Goal: Navigation & Orientation: Find specific page/section

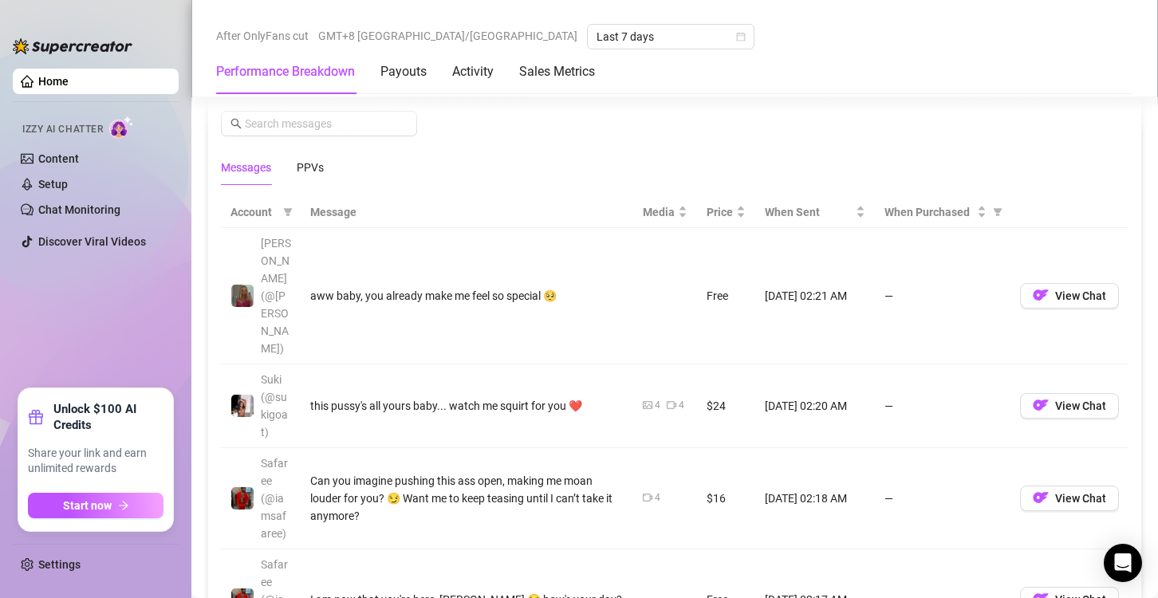
scroll to position [1515, 0]
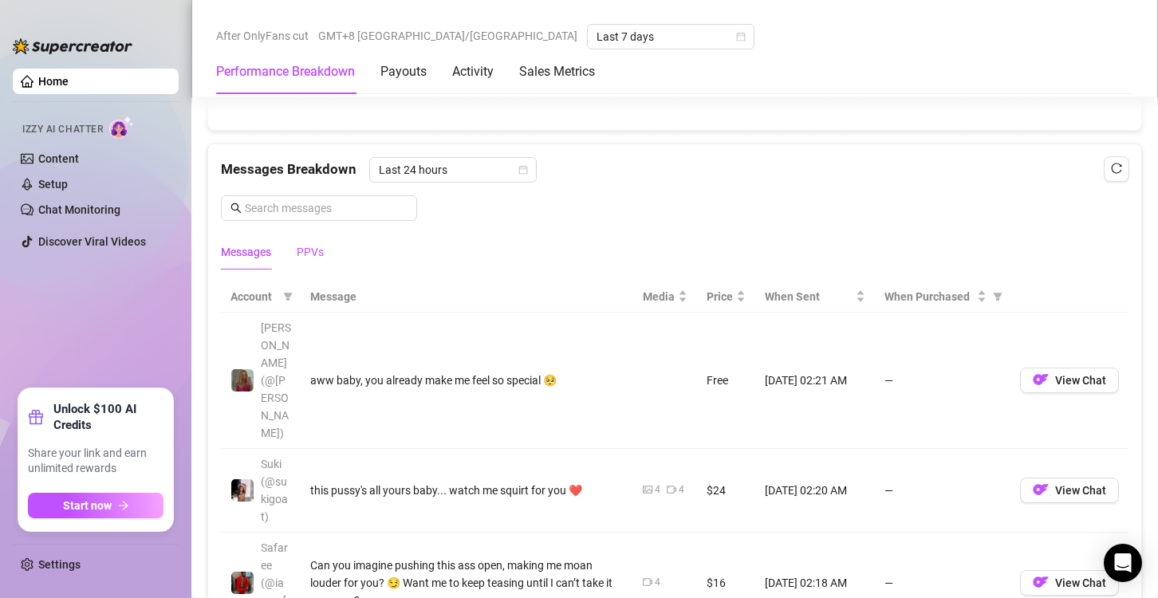
click at [322, 244] on div "PPVs" at bounding box center [310, 252] width 27 height 18
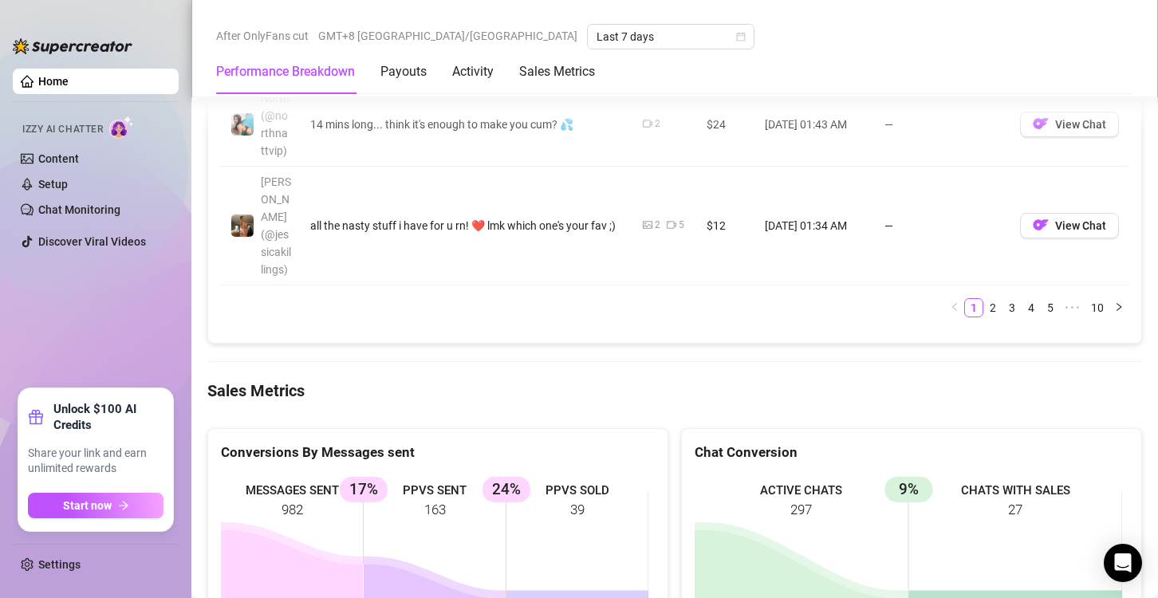
scroll to position [2552, 0]
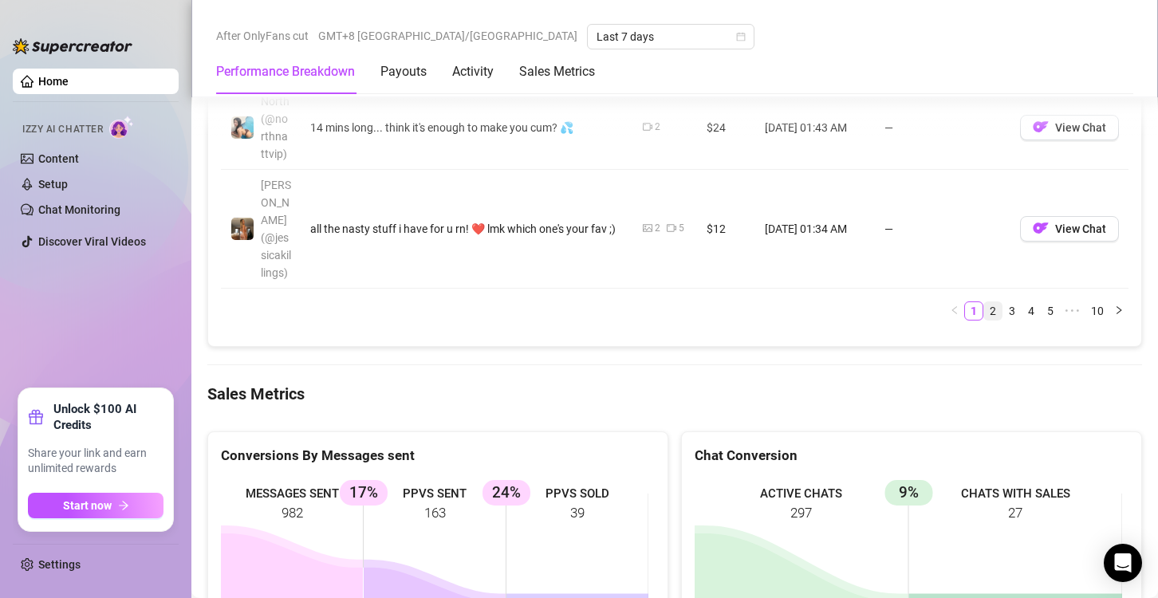
click at [987, 302] on link "2" at bounding box center [993, 311] width 18 height 18
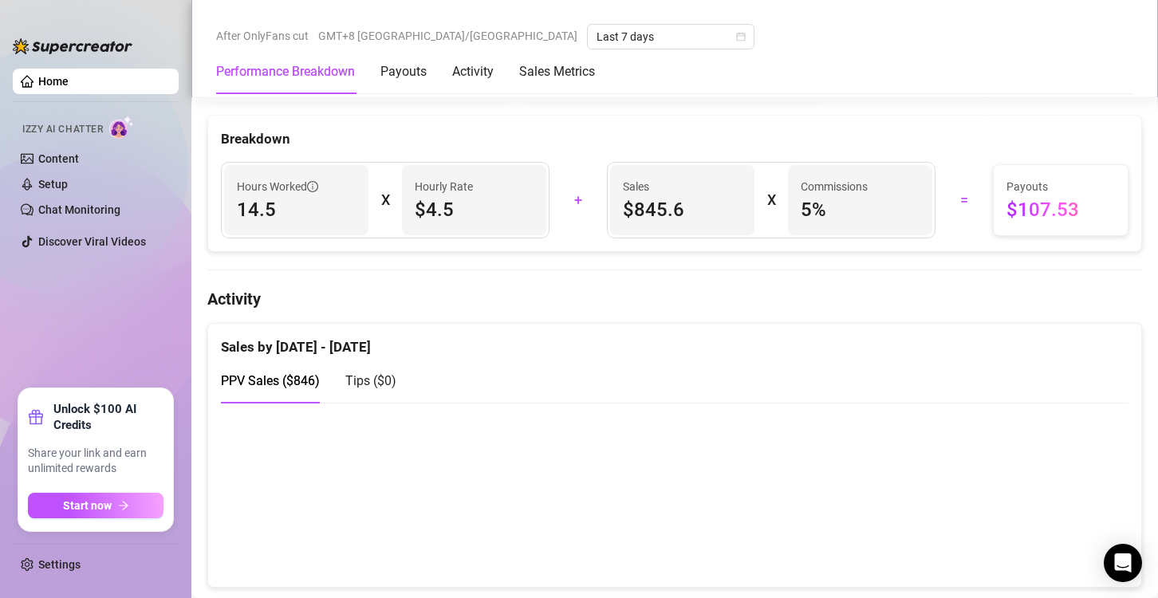
scroll to position [797, 0]
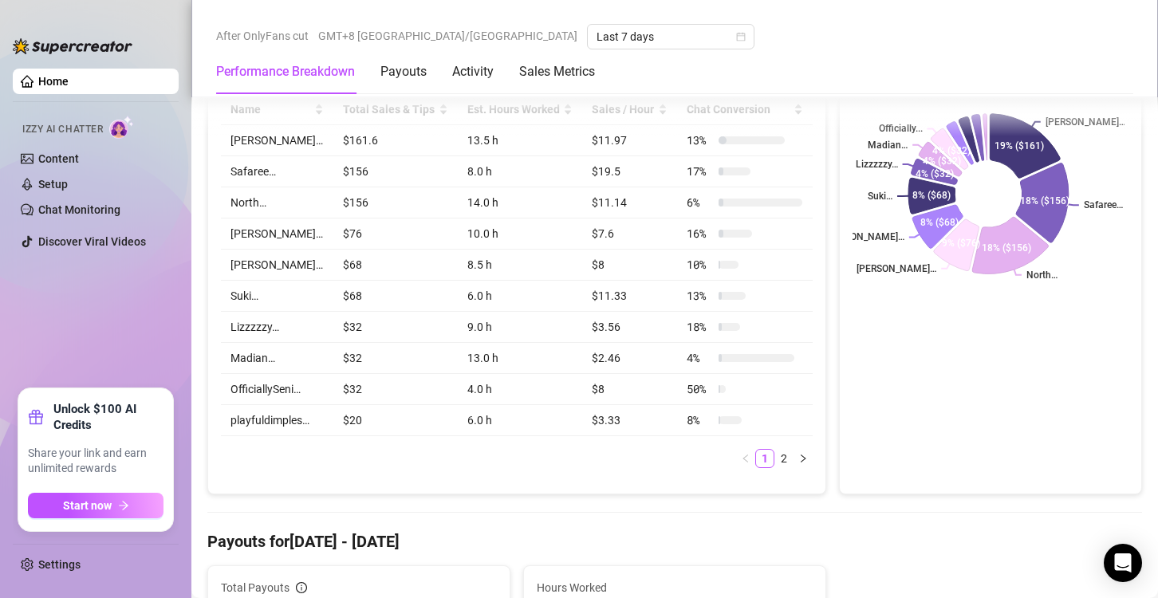
scroll to position [239, 0]
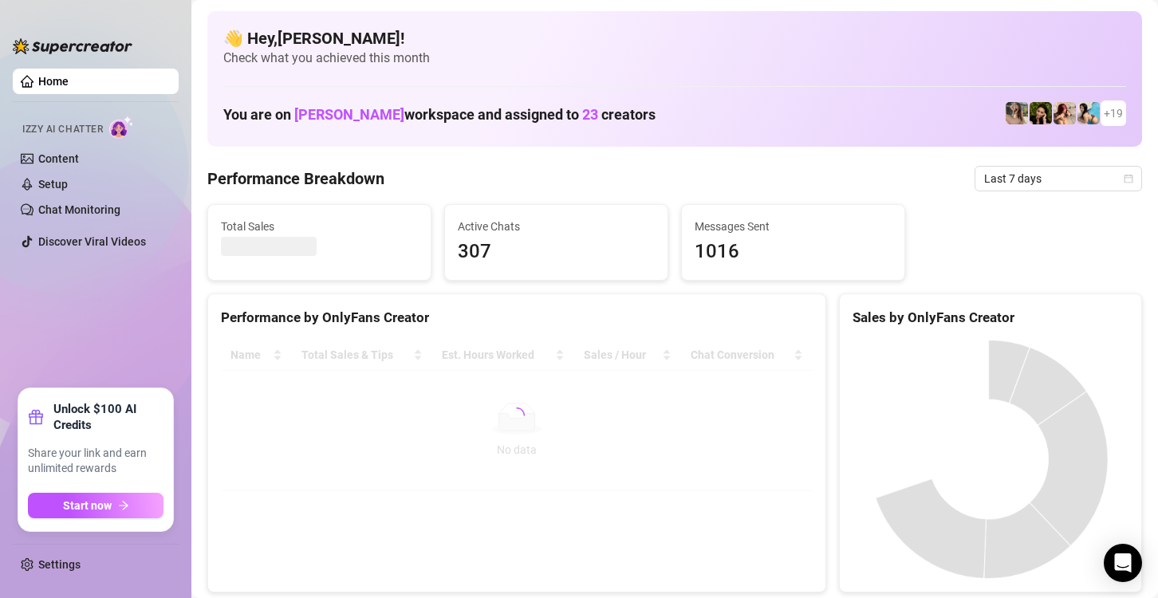
click at [45, 300] on ul "Home Izzy AI Chatter Content Setup Chat Monitoring Discover Viral Videos" at bounding box center [96, 222] width 166 height 320
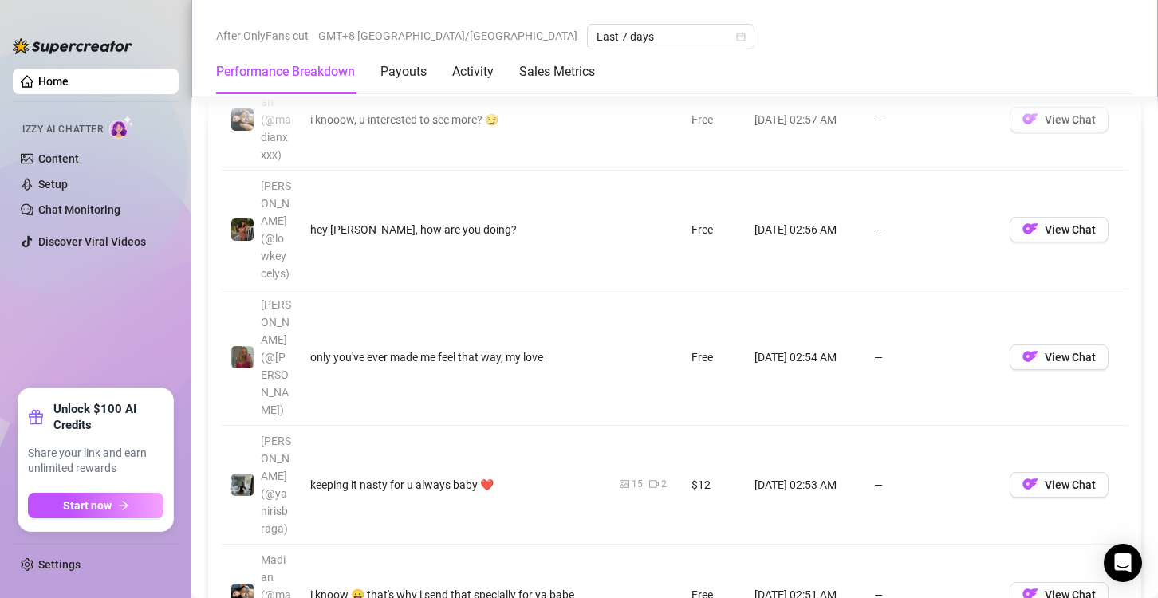
scroll to position [1914, 0]
